Goal: Task Accomplishment & Management: Manage account settings

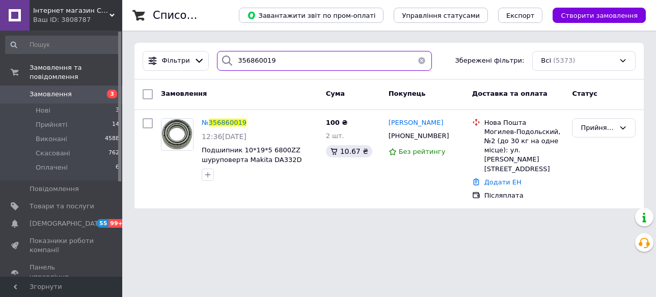
drag, startPoint x: 98, startPoint y: 49, endPoint x: 88, endPoint y: 46, distance: 10.5
click at [88, 46] on div "Інтернет магазин Струмент Ваш ID: 3808787 Сайт Інтернет магазин Струмент Кабіне…" at bounding box center [328, 110] width 656 height 221
paste input "905784"
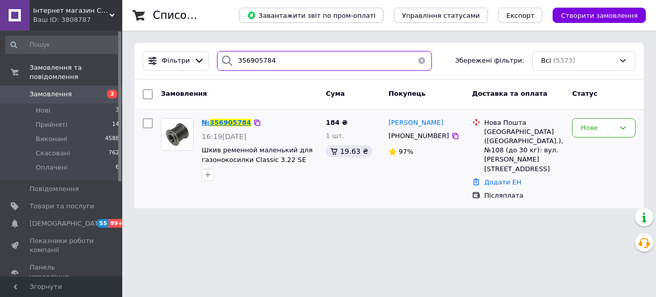
type input "356905784"
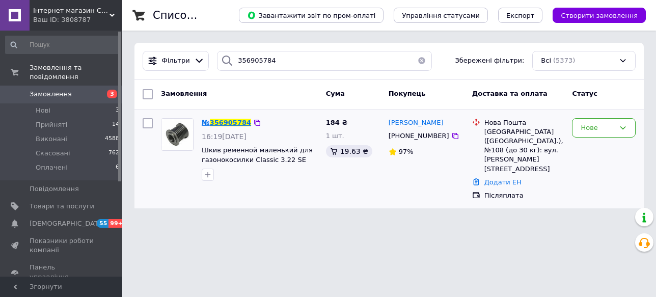
click at [229, 122] on span "356905784" at bounding box center [230, 123] width 41 height 8
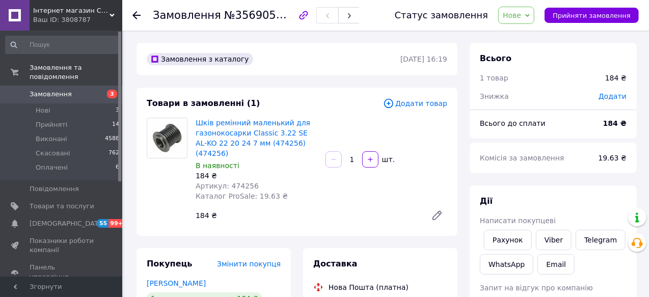
click at [234, 190] on span "Артикул: 474256" at bounding box center [227, 186] width 63 height 8
copy span "474256"
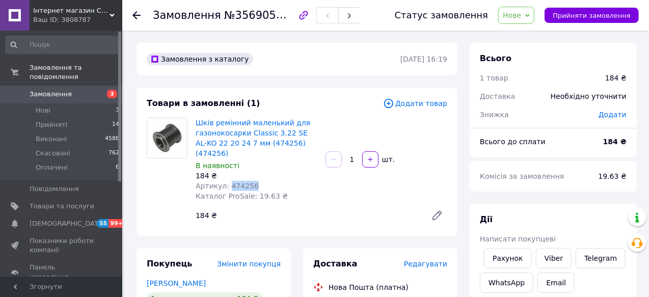
click at [49, 91] on link "Замовлення 3" at bounding box center [62, 94] width 125 height 17
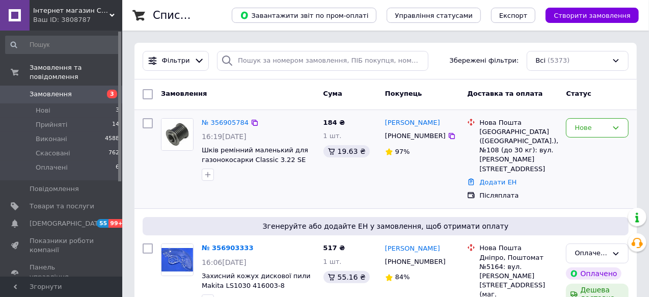
click at [507, 142] on div "[GEOGRAPHIC_DATA] ([GEOGRAPHIC_DATA].), №108 (до 30 кг): вул. [PERSON_NAME][STR…" at bounding box center [518, 150] width 78 height 46
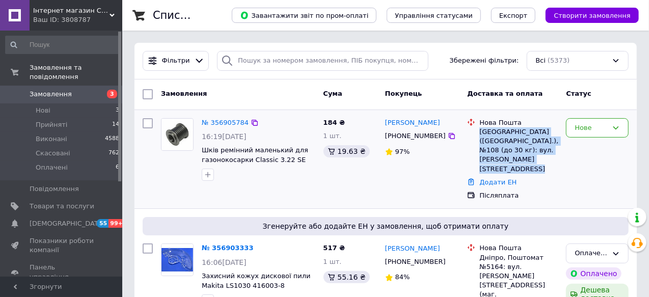
click at [507, 142] on div "[GEOGRAPHIC_DATA] ([GEOGRAPHIC_DATA].), №108 (до 30 кг): вул. [PERSON_NAME][STR…" at bounding box center [518, 150] width 78 height 46
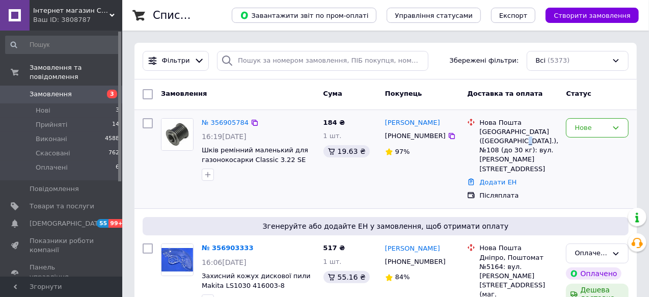
click at [507, 142] on div "[GEOGRAPHIC_DATA] ([GEOGRAPHIC_DATA].), №108 (до 30 кг): вул. [PERSON_NAME][STR…" at bounding box center [518, 150] width 78 height 46
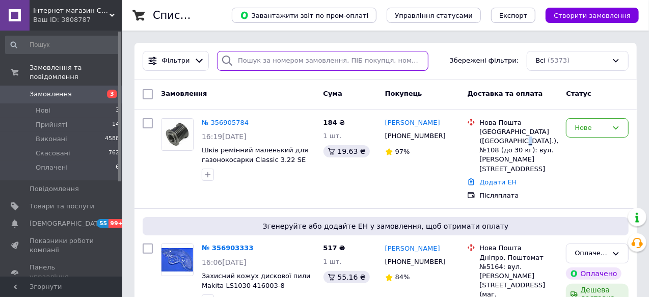
click at [269, 61] on input "search" at bounding box center [322, 61] width 211 height 20
paste input "356903333"
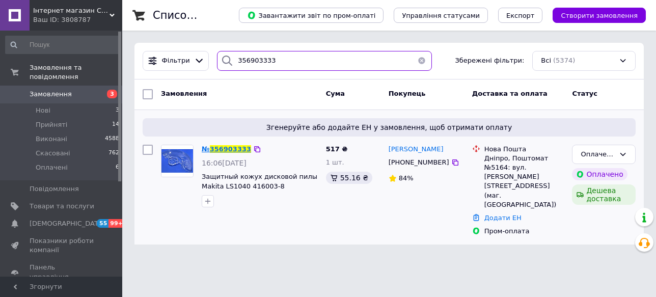
type input "356903333"
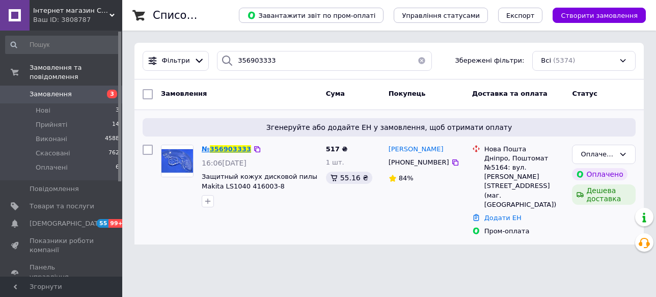
click at [228, 147] on span "356903333" at bounding box center [230, 149] width 41 height 8
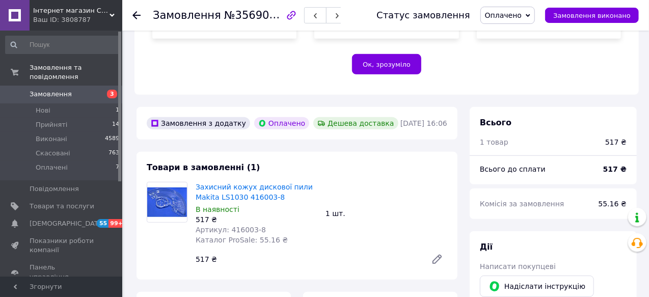
scroll to position [278, 0]
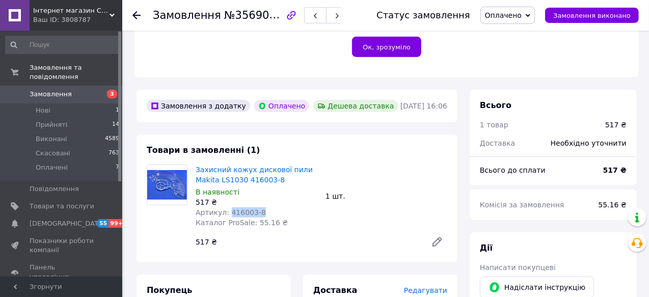
drag, startPoint x: 226, startPoint y: 204, endPoint x: 266, endPoint y: 204, distance: 39.7
click at [266, 207] on div "Артикул: 416003-8" at bounding box center [257, 212] width 122 height 10
copy span "416003-8"
